Goal: Task Accomplishment & Management: Use online tool/utility

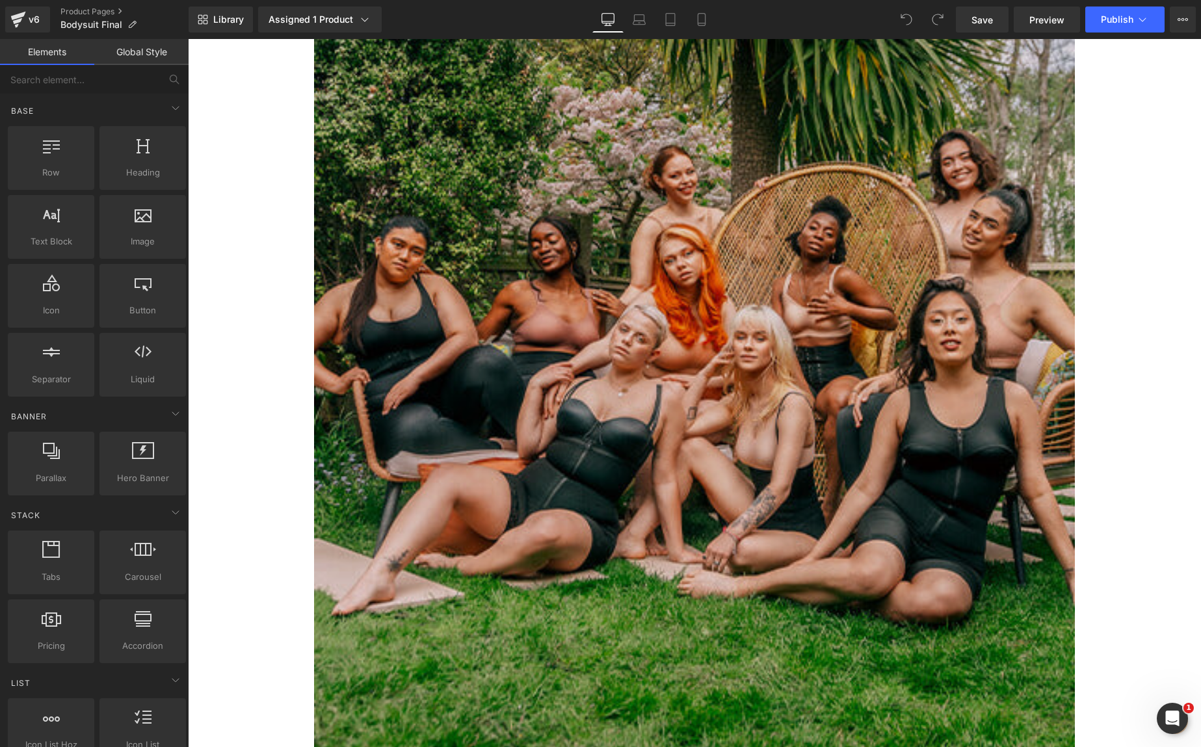
scroll to position [4876, 0]
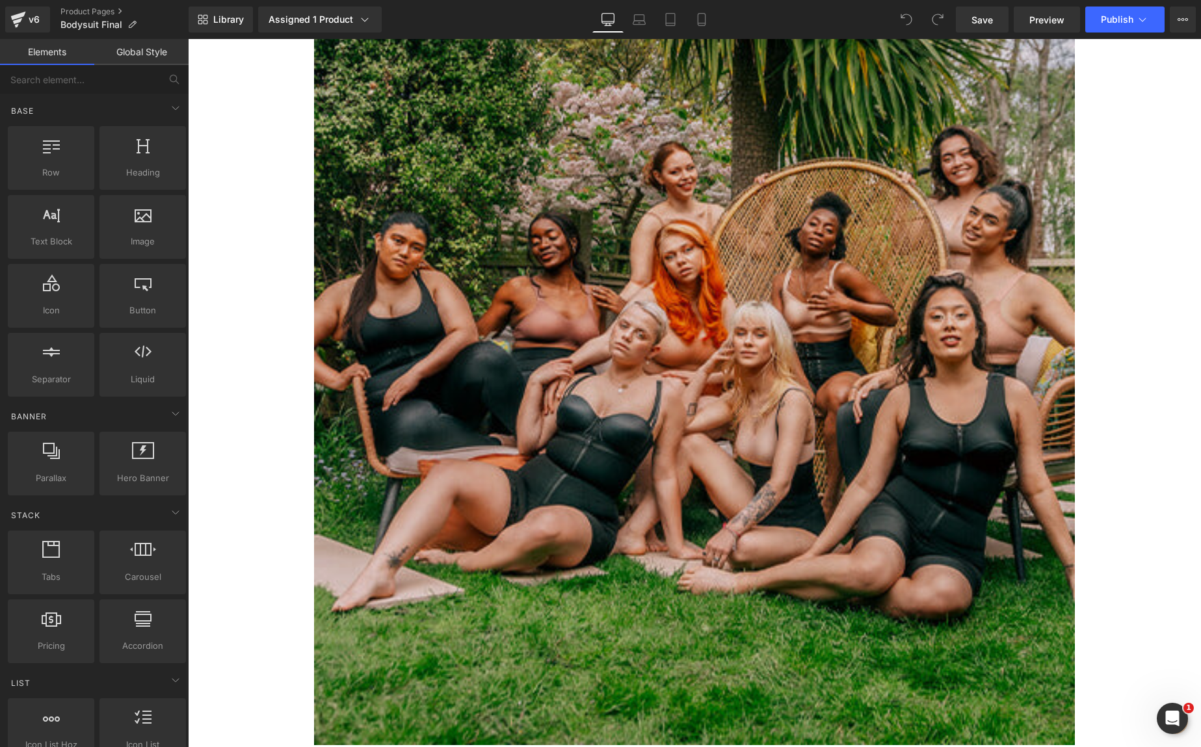
click at [654, 189] on img at bounding box center [694, 269] width 761 height 951
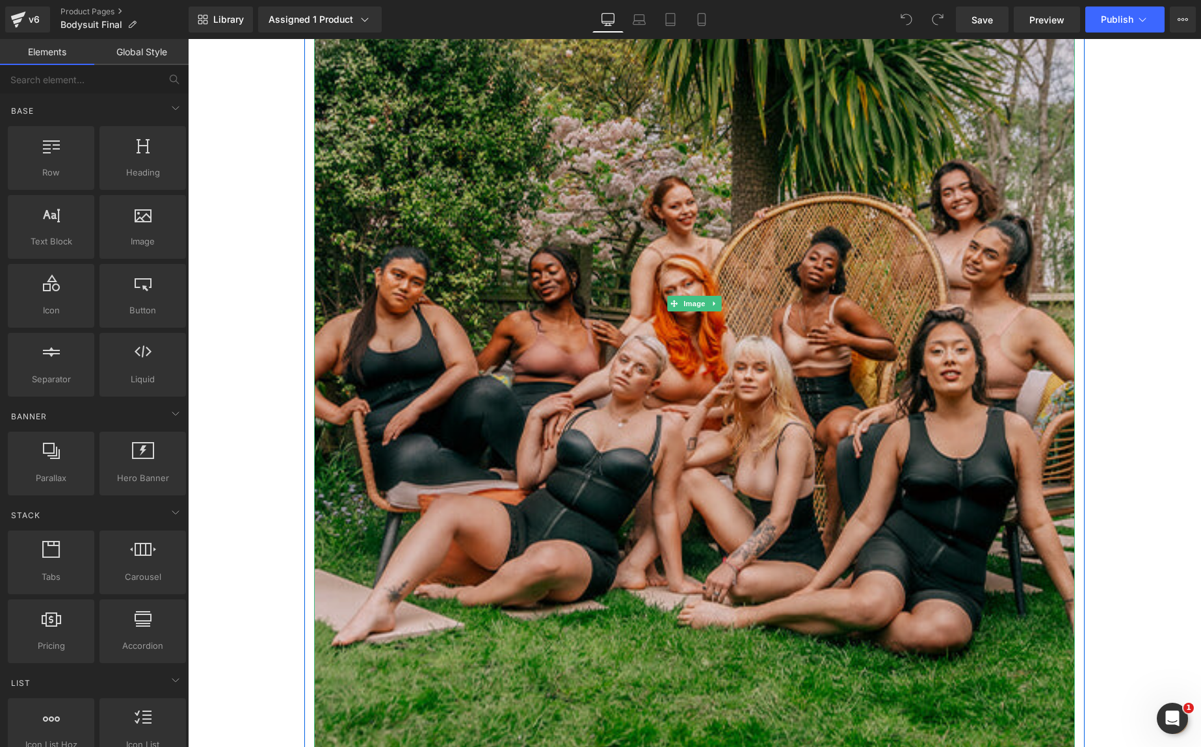
scroll to position [4746, 0]
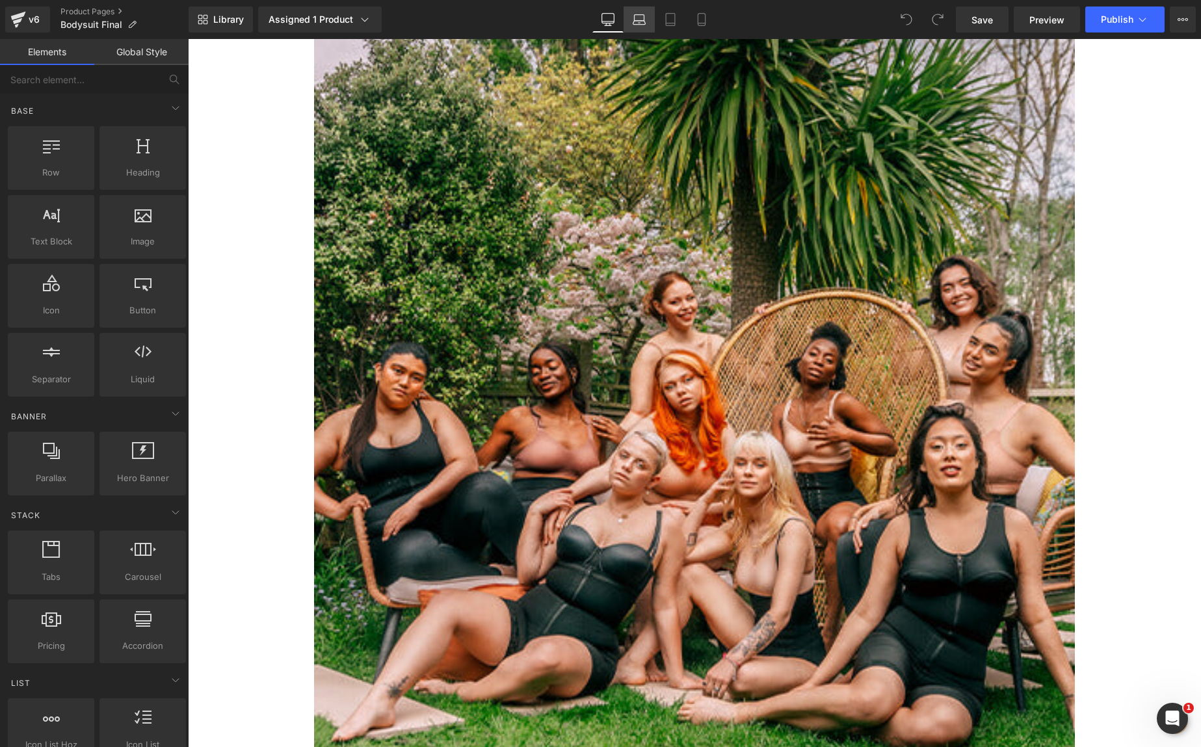
click at [646, 21] on icon at bounding box center [639, 19] width 13 height 13
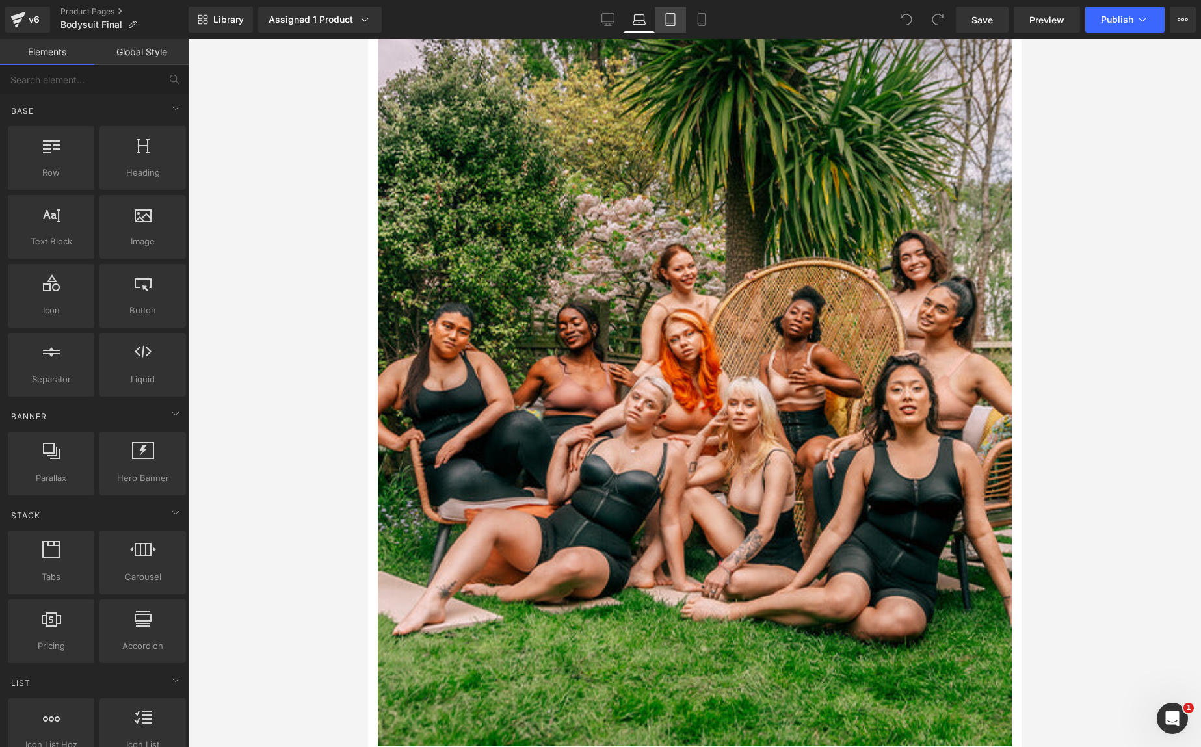
click at [669, 22] on icon at bounding box center [670, 19] width 13 height 13
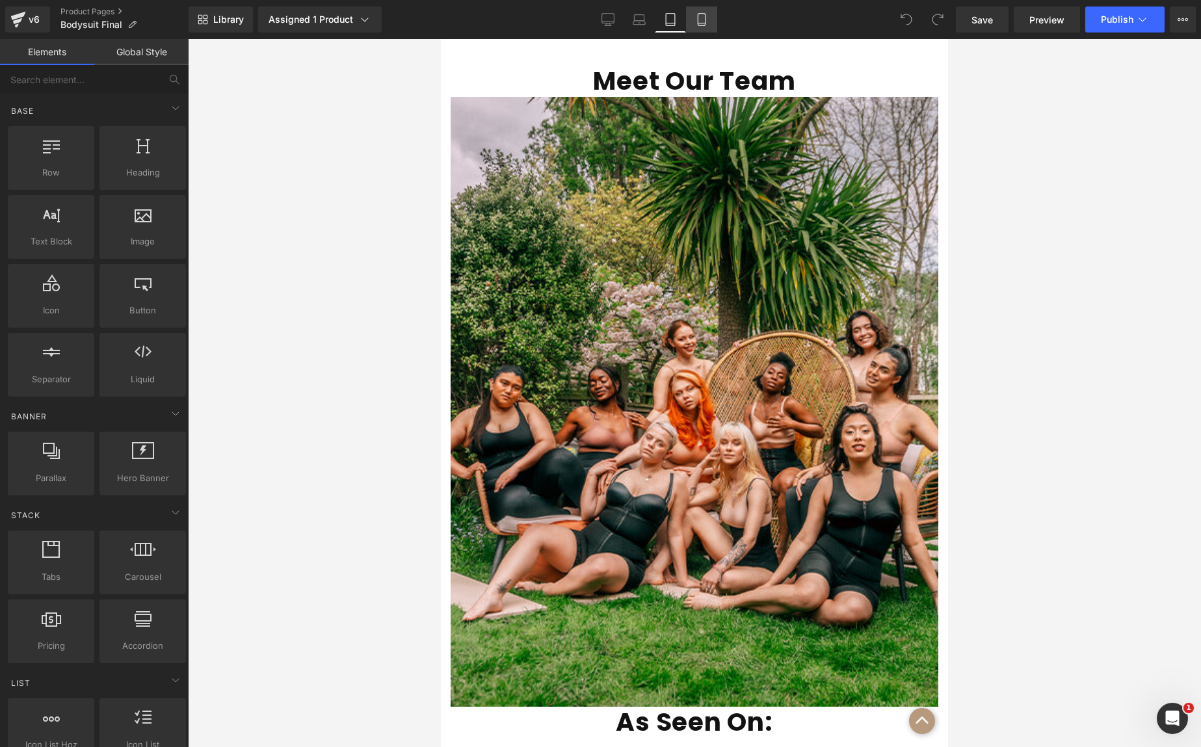
click at [696, 20] on icon at bounding box center [701, 19] width 13 height 13
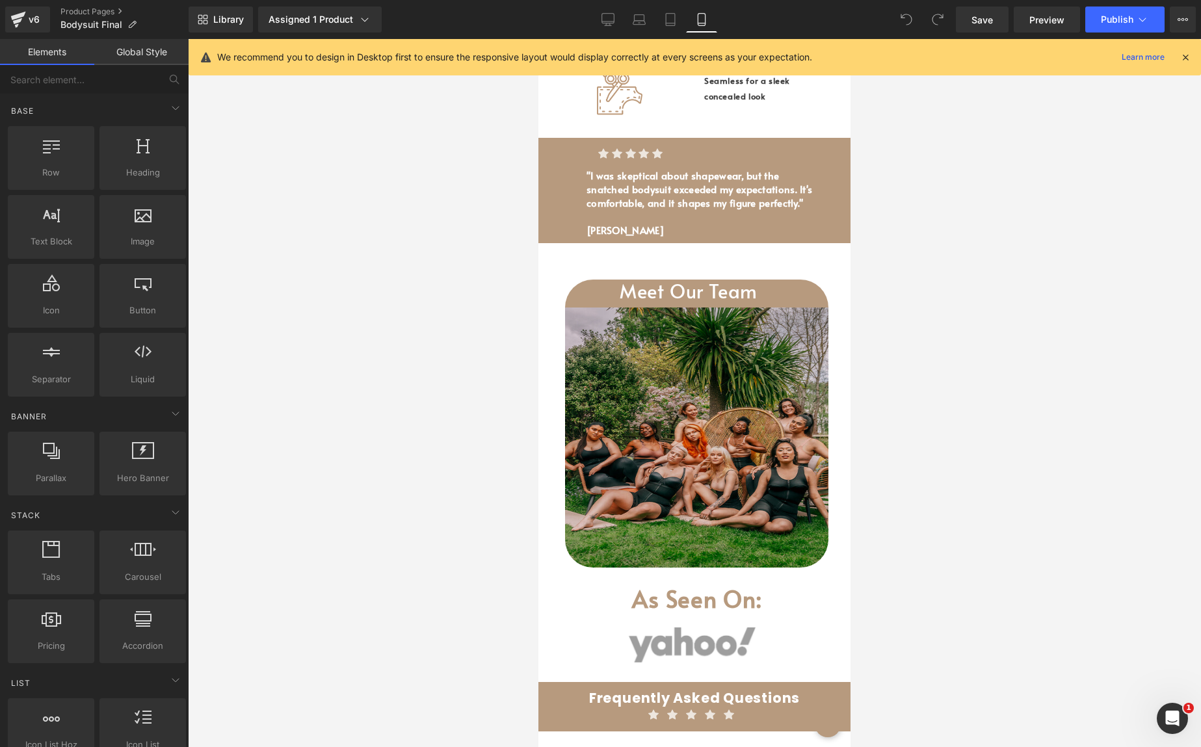
scroll to position [2089, 0]
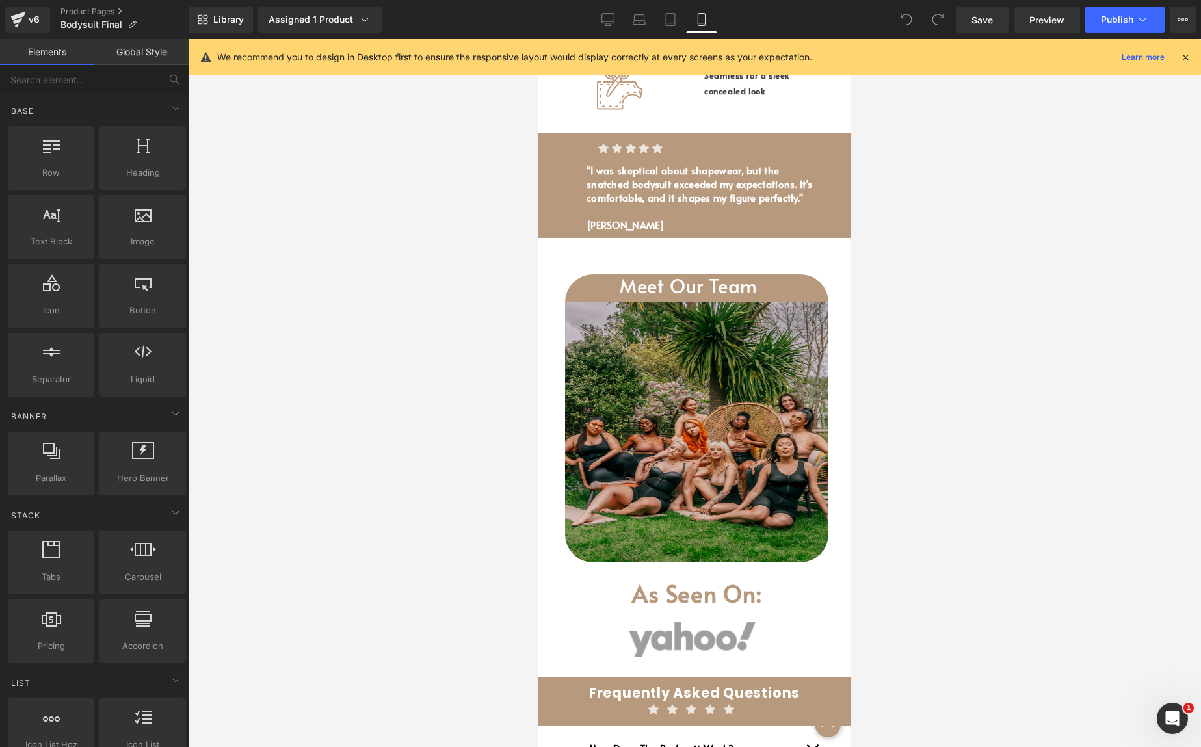
click at [740, 429] on img at bounding box center [696, 432] width 263 height 260
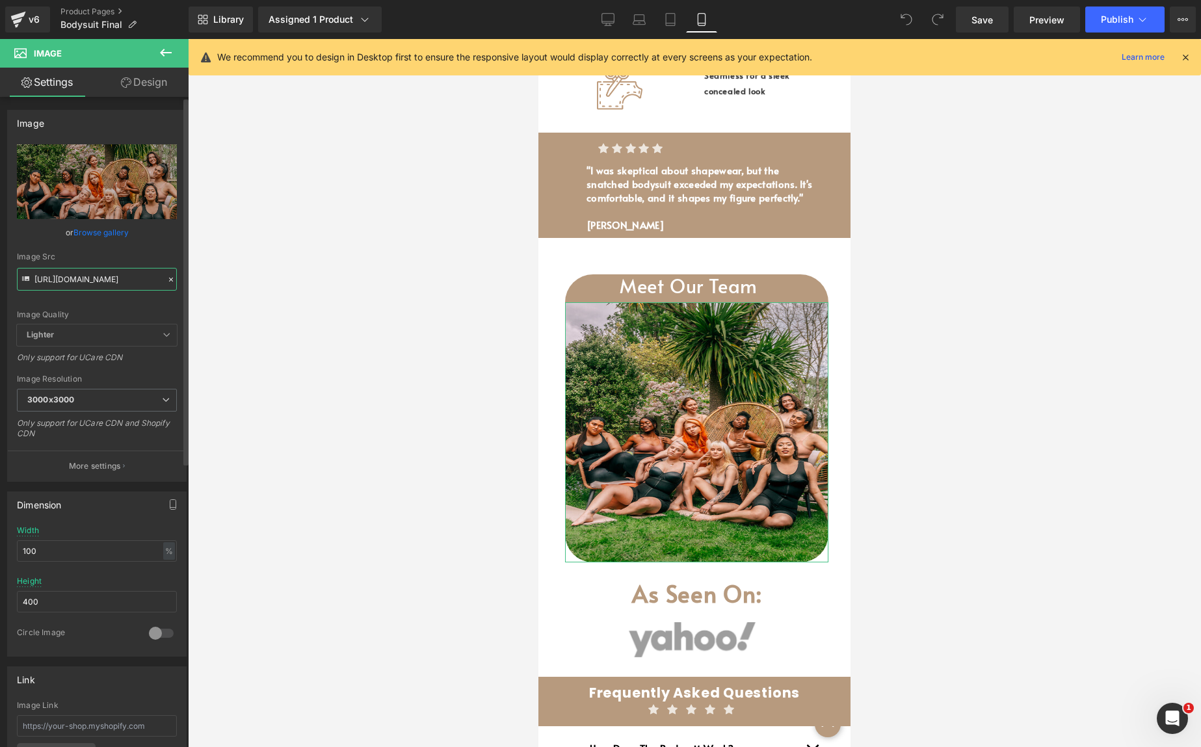
click at [95, 279] on input "[URL][DOMAIN_NAME]" at bounding box center [97, 279] width 160 height 23
click at [94, 279] on input "[URL][DOMAIN_NAME]" at bounding box center [97, 279] width 160 height 23
click at [1012, 259] on div at bounding box center [694, 393] width 1013 height 708
